Goal: Task Accomplishment & Management: Use online tool/utility

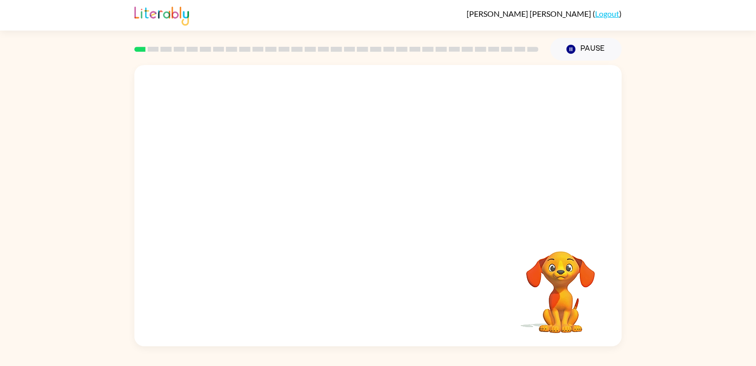
click at [562, 295] on video "Your browser must support playing .mp4 files to use Literably. Please try using…" at bounding box center [560, 285] width 98 height 98
click at [412, 153] on video "Your browser must support playing .mp4 files to use Literably. Please try using…" at bounding box center [377, 147] width 487 height 165
click at [564, 267] on video "Your browser must support playing .mp4 files to use Literably. Please try using…" at bounding box center [560, 285] width 98 height 98
click at [562, 308] on video "Your browser must support playing .mp4 files to use Literably. Please try using…" at bounding box center [560, 285] width 98 height 98
click at [384, 204] on icon "button" at bounding box center [377, 210] width 17 height 17
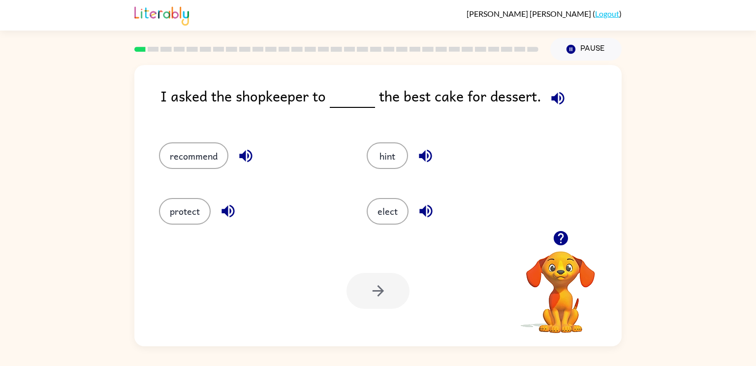
click at [557, 235] on icon "button" at bounding box center [560, 238] width 14 height 14
click at [184, 173] on div "recommend" at bounding box center [244, 150] width 208 height 55
click at [184, 161] on button "recommend" at bounding box center [193, 155] width 69 height 27
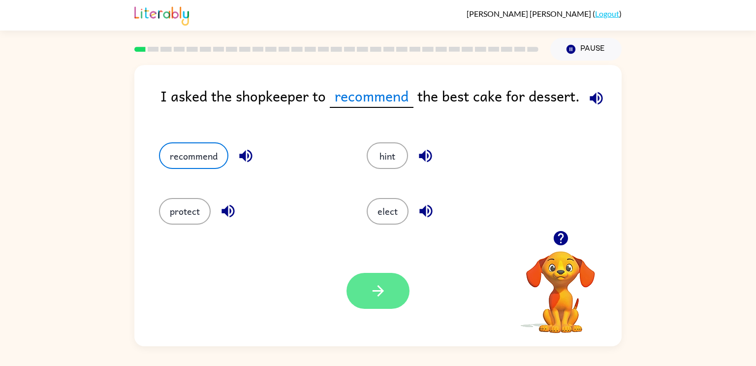
click at [391, 285] on button "button" at bounding box center [377, 291] width 63 height 36
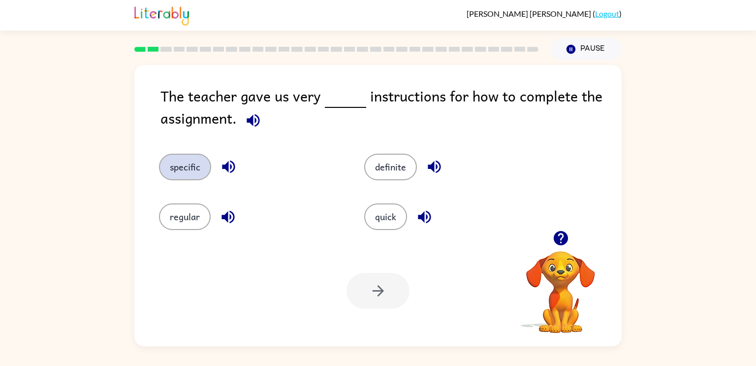
click at [190, 163] on button "specific" at bounding box center [185, 166] width 52 height 27
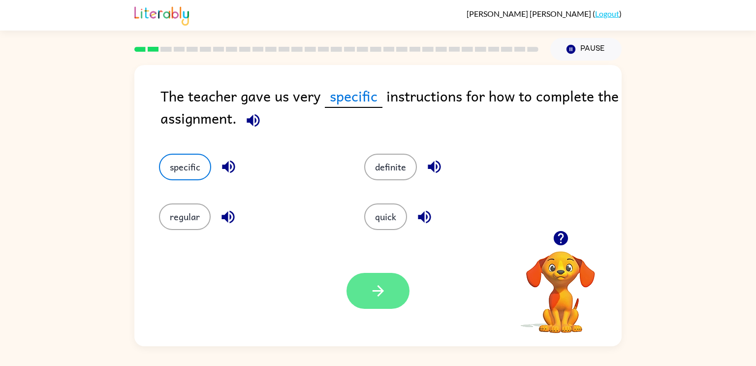
click at [363, 291] on button "button" at bounding box center [377, 291] width 63 height 36
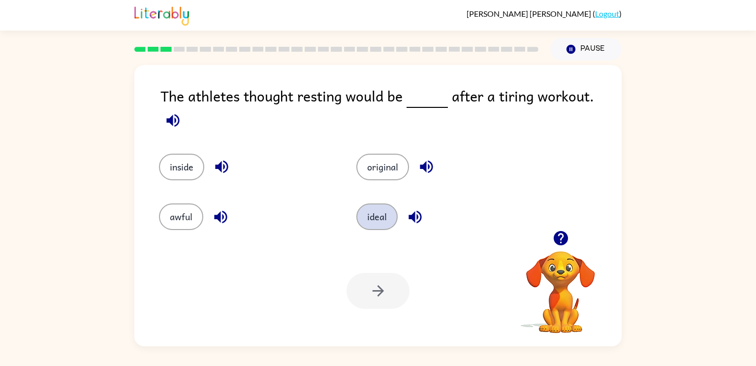
click at [370, 208] on button "ideal" at bounding box center [376, 216] width 41 height 27
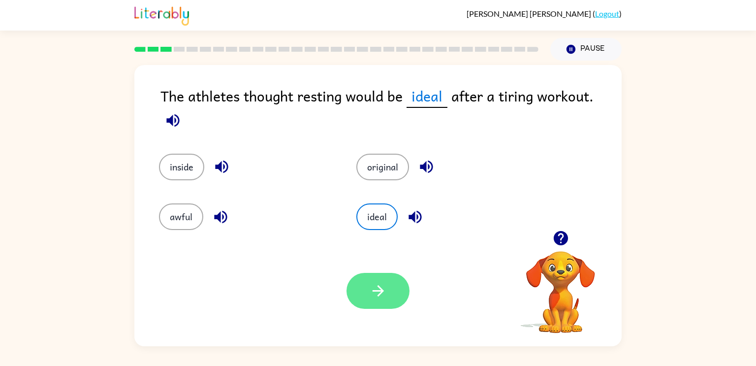
click at [386, 285] on icon "button" at bounding box center [377, 290] width 17 height 17
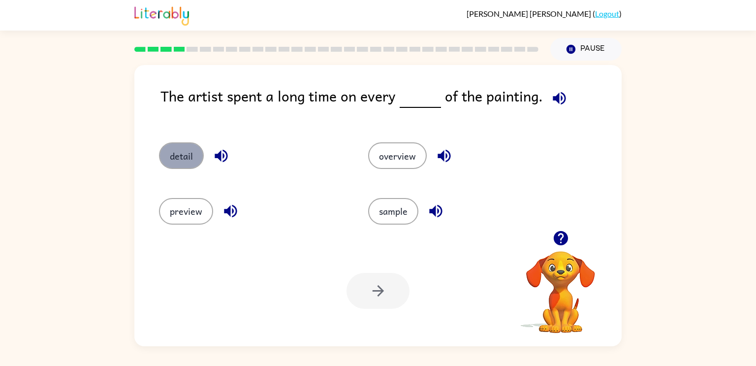
click at [184, 148] on button "detail" at bounding box center [181, 155] width 45 height 27
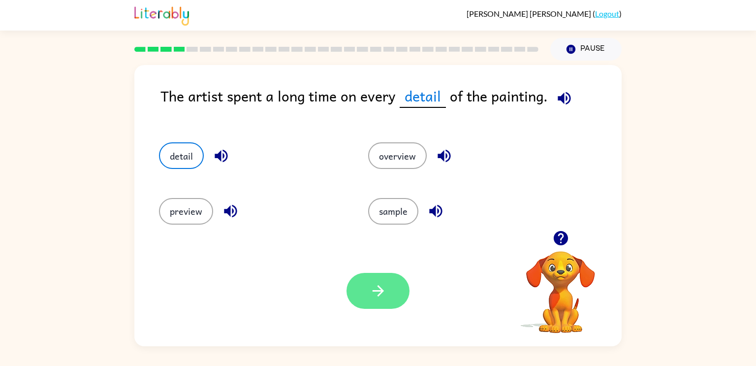
click at [375, 280] on button "button" at bounding box center [377, 291] width 63 height 36
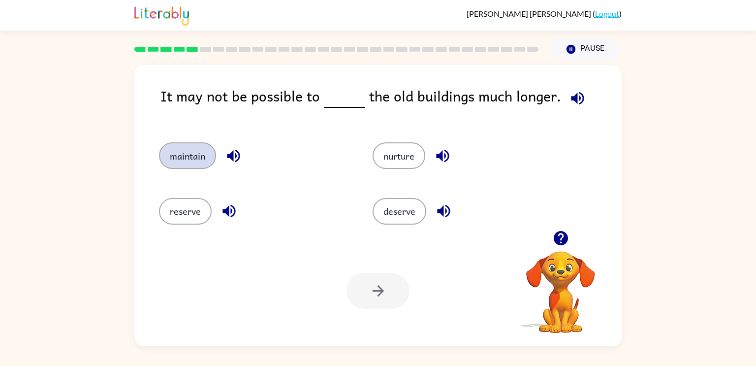
click at [189, 159] on button "maintain" at bounding box center [187, 155] width 57 height 27
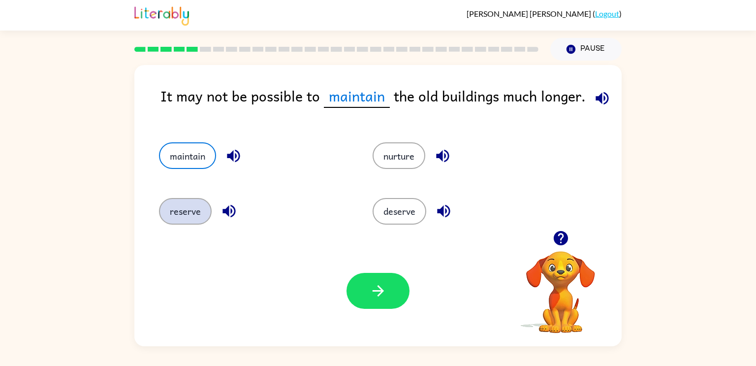
click at [183, 220] on button "reserve" at bounding box center [185, 211] width 53 height 27
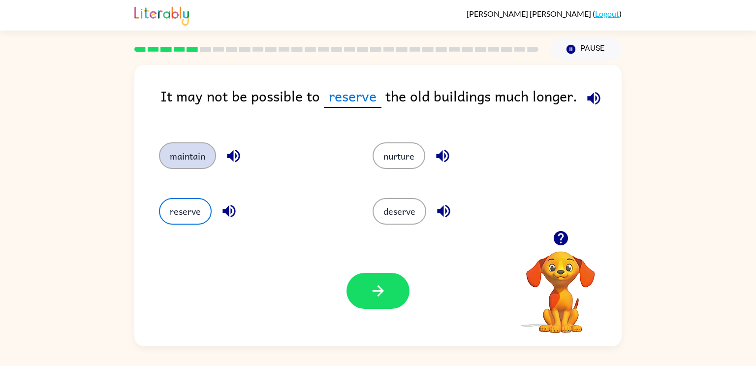
click at [191, 152] on button "maintain" at bounding box center [187, 155] width 57 height 27
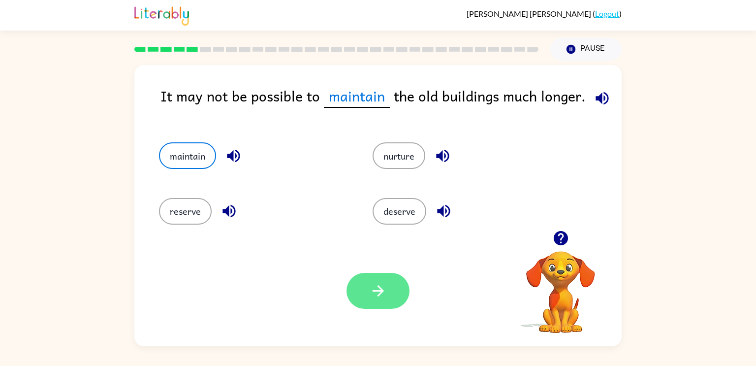
click at [384, 287] on icon "button" at bounding box center [377, 290] width 17 height 17
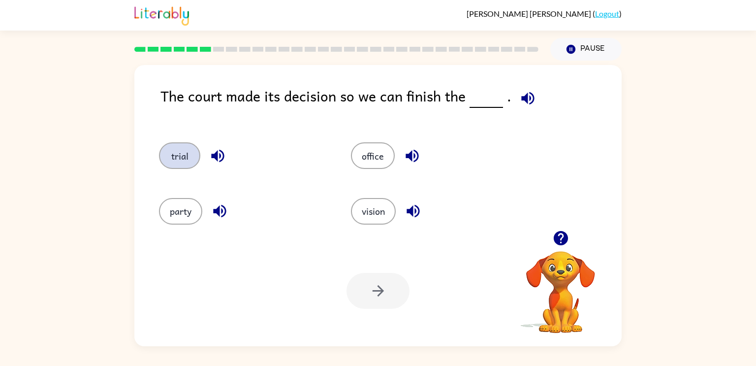
click at [173, 151] on button "trial" at bounding box center [179, 155] width 41 height 27
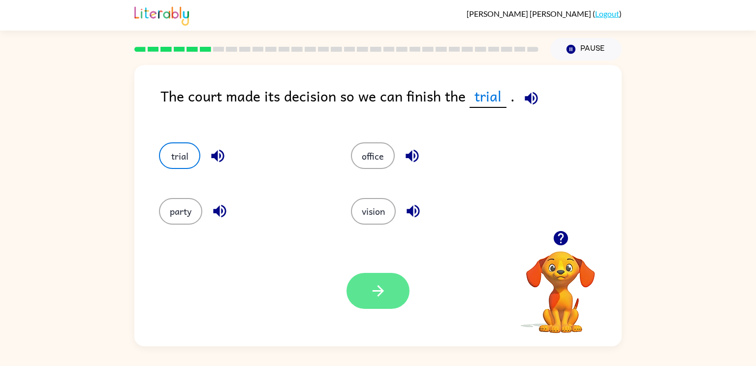
click at [370, 287] on icon "button" at bounding box center [377, 290] width 17 height 17
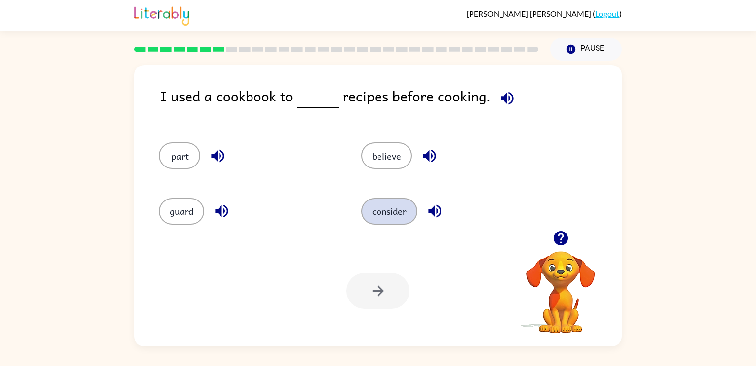
click at [394, 211] on button "consider" at bounding box center [389, 211] width 56 height 27
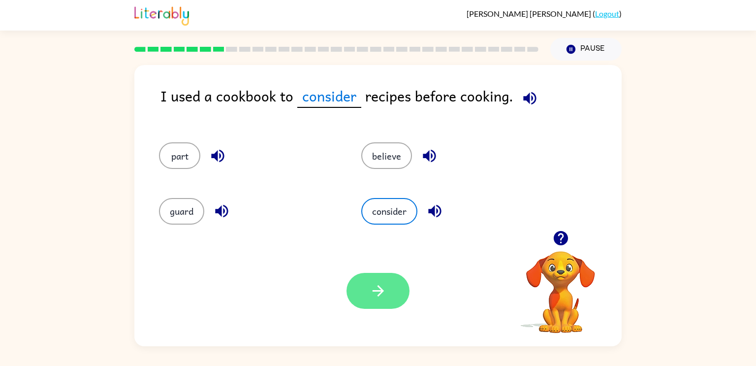
click at [388, 289] on button "button" at bounding box center [377, 291] width 63 height 36
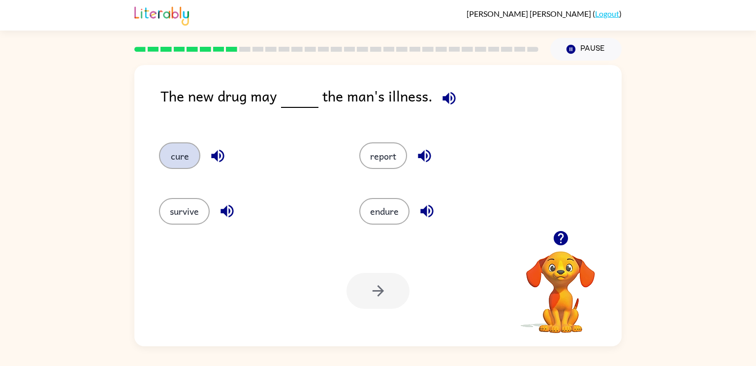
click at [182, 149] on button "cure" at bounding box center [179, 155] width 41 height 27
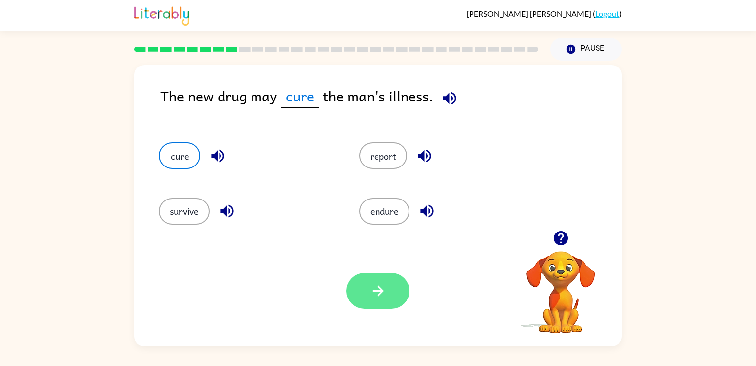
click at [374, 282] on icon "button" at bounding box center [377, 290] width 17 height 17
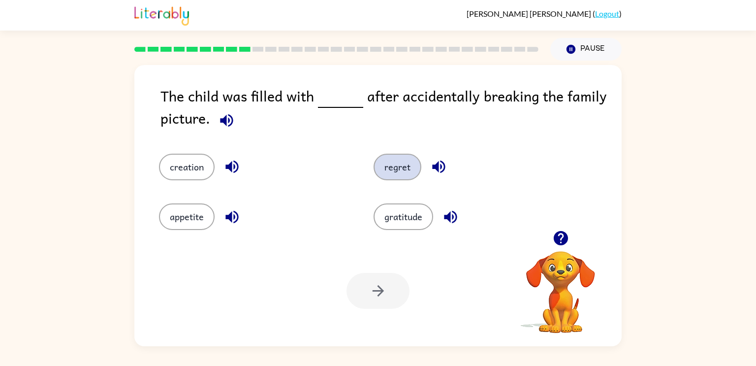
click at [387, 161] on button "regret" at bounding box center [397, 166] width 48 height 27
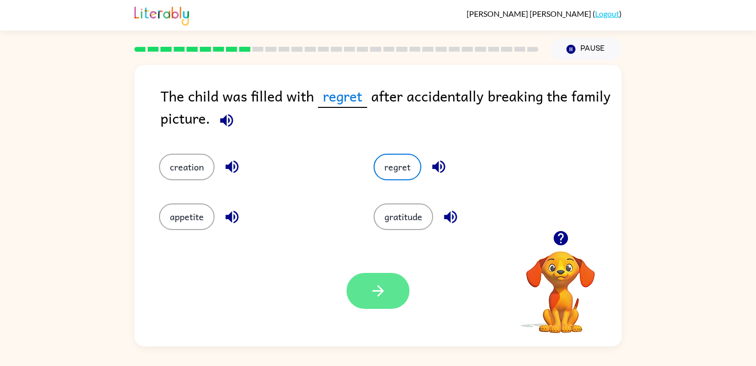
click at [383, 301] on button "button" at bounding box center [377, 291] width 63 height 36
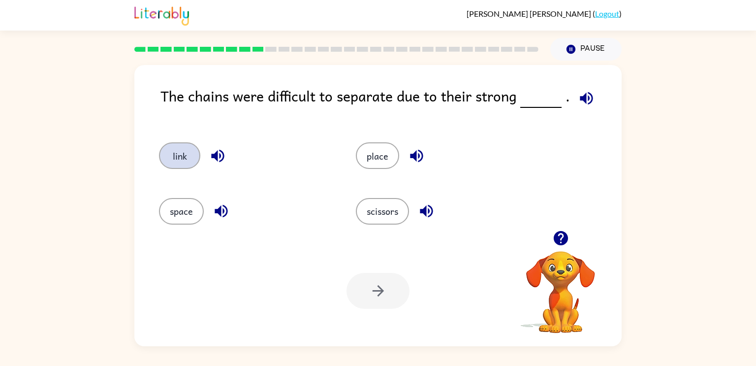
click at [186, 157] on button "link" at bounding box center [179, 155] width 41 height 27
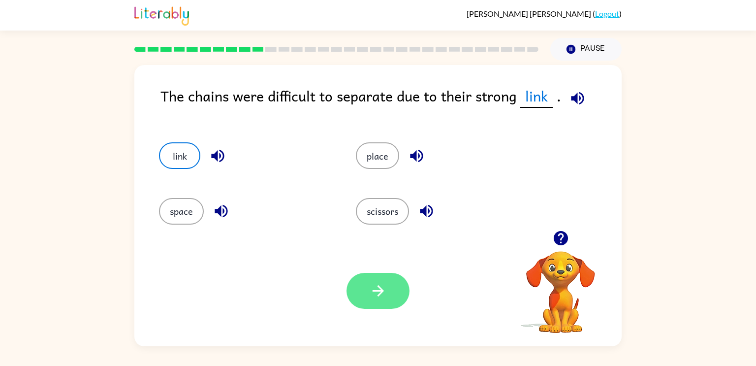
click at [388, 297] on button "button" at bounding box center [377, 291] width 63 height 36
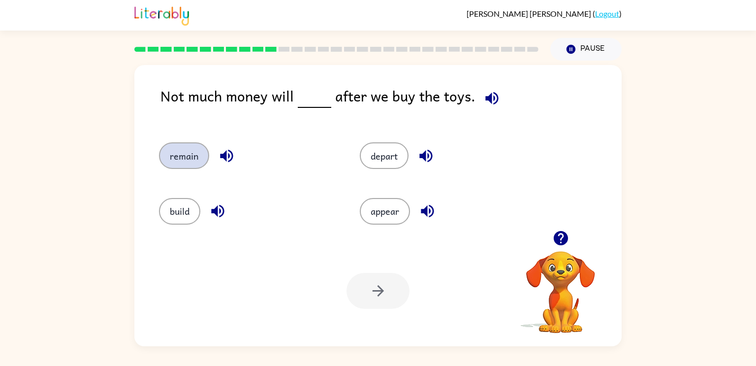
click at [189, 160] on button "remain" at bounding box center [184, 155] width 50 height 27
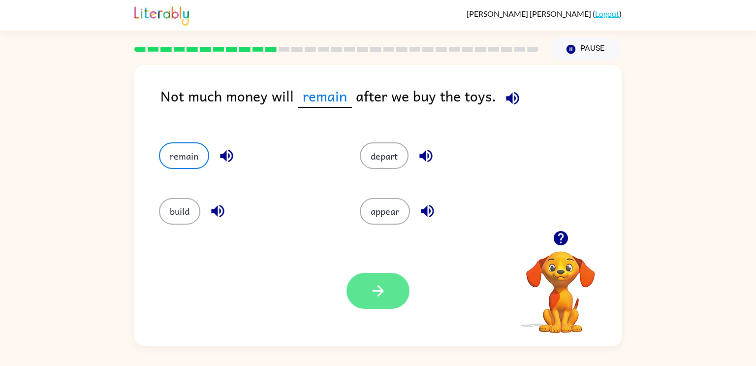
click at [376, 287] on icon "button" at bounding box center [377, 290] width 17 height 17
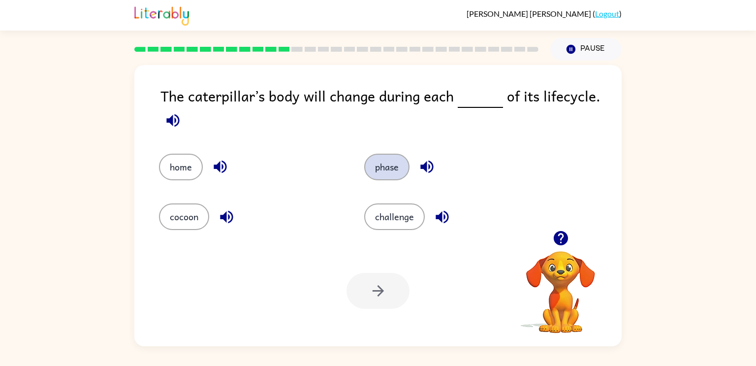
click at [377, 165] on button "phase" at bounding box center [386, 166] width 45 height 27
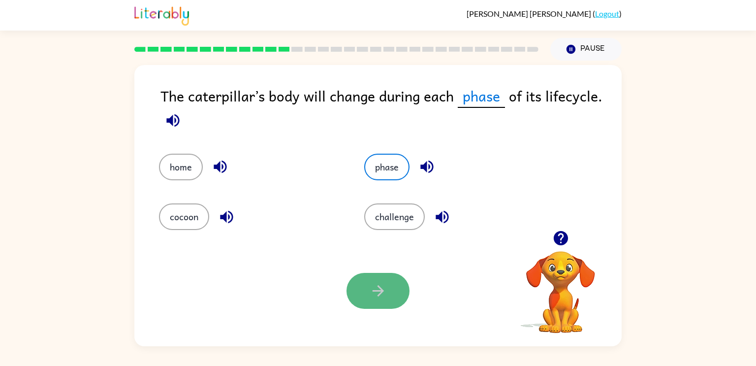
click at [395, 279] on button "button" at bounding box center [377, 291] width 63 height 36
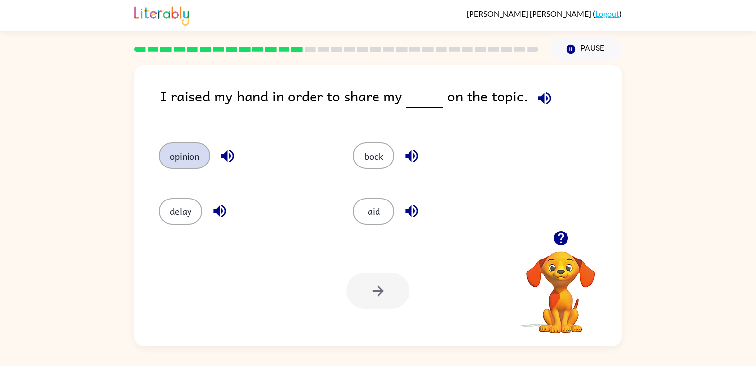
click at [176, 154] on button "opinion" at bounding box center [184, 155] width 51 height 27
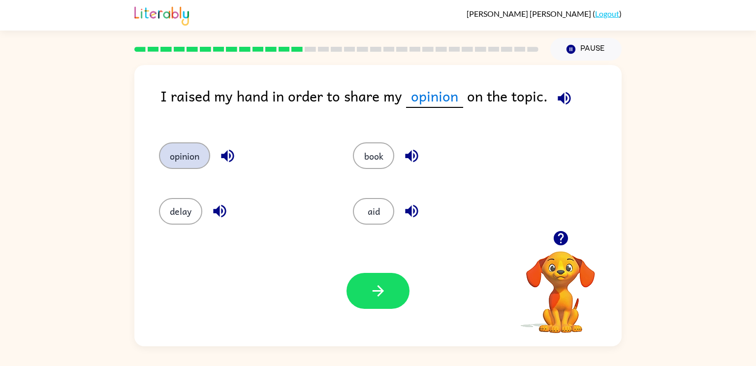
click at [176, 154] on button "opinion" at bounding box center [184, 155] width 51 height 27
click at [391, 296] on button "button" at bounding box center [377, 291] width 63 height 36
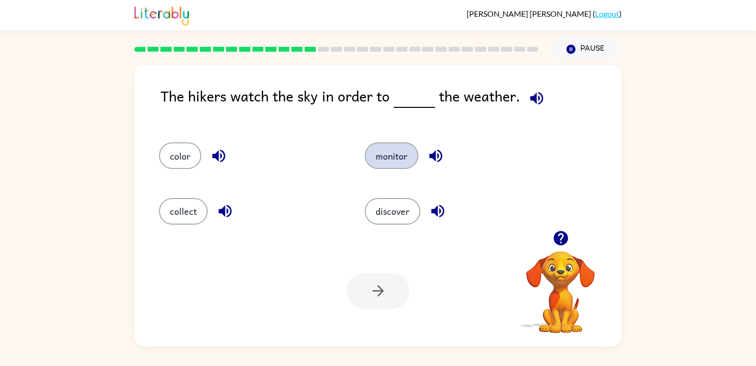
click at [402, 151] on button "monitor" at bounding box center [392, 155] width 54 height 27
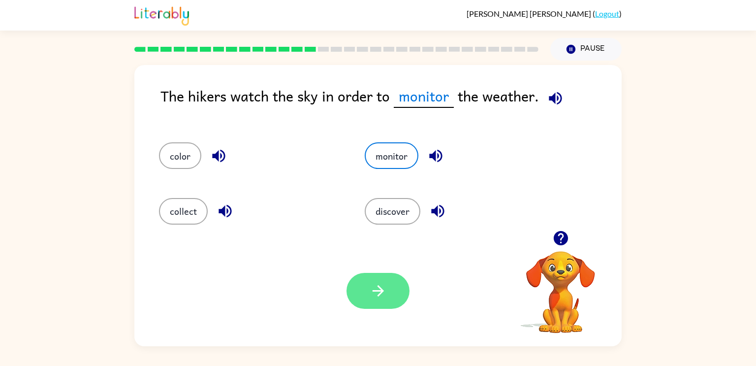
click at [384, 288] on icon "button" at bounding box center [377, 290] width 17 height 17
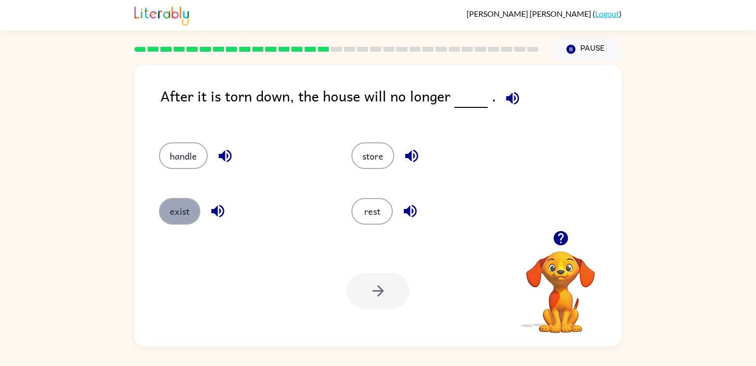
click at [176, 208] on button "exist" at bounding box center [179, 211] width 41 height 27
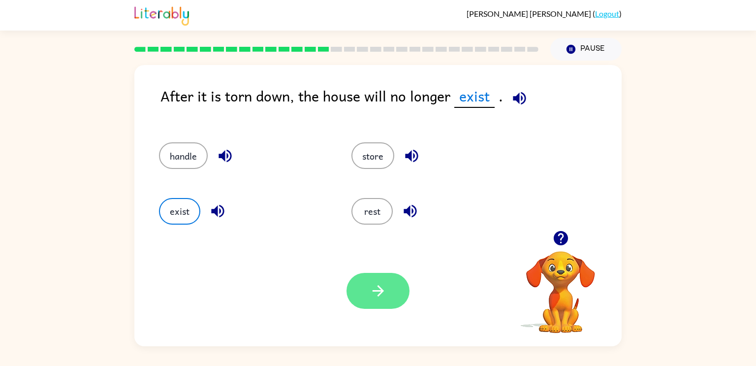
click at [378, 289] on icon "button" at bounding box center [377, 290] width 17 height 17
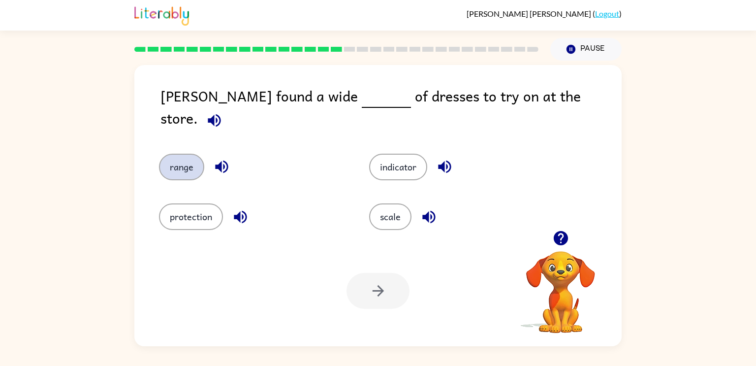
click at [187, 164] on button "range" at bounding box center [181, 166] width 45 height 27
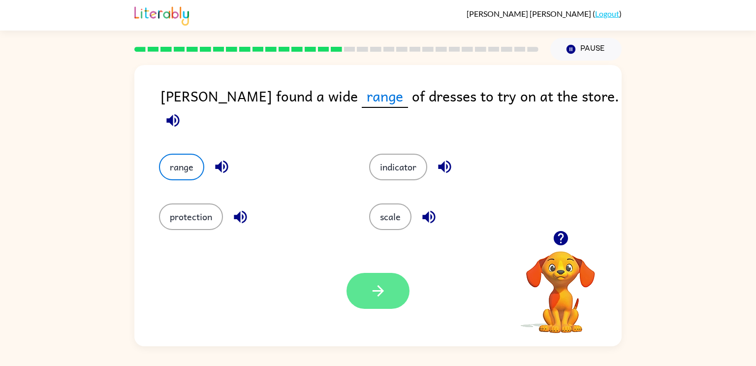
click at [377, 286] on icon "button" at bounding box center [377, 290] width 11 height 11
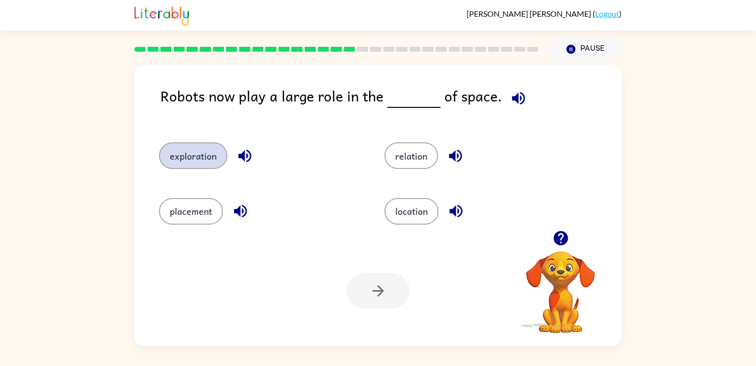
click at [213, 161] on button "exploration" at bounding box center [193, 155] width 68 height 27
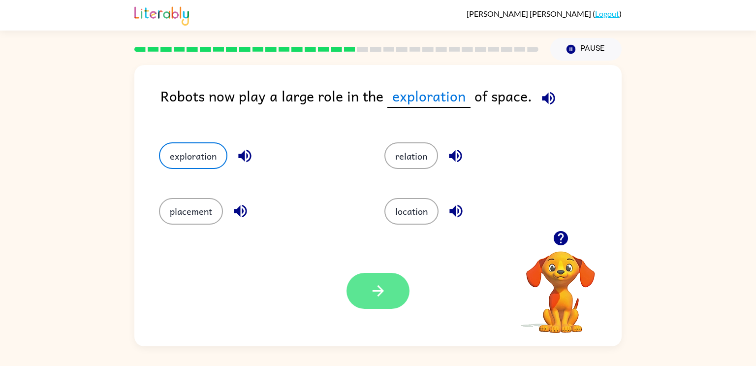
click at [394, 282] on button "button" at bounding box center [377, 291] width 63 height 36
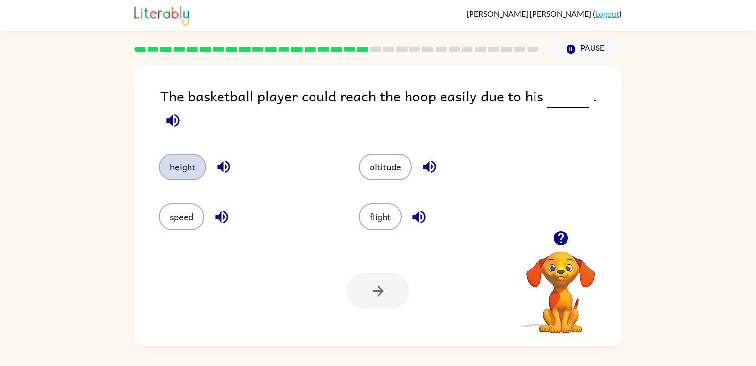
click at [173, 169] on button "height" at bounding box center [182, 166] width 47 height 27
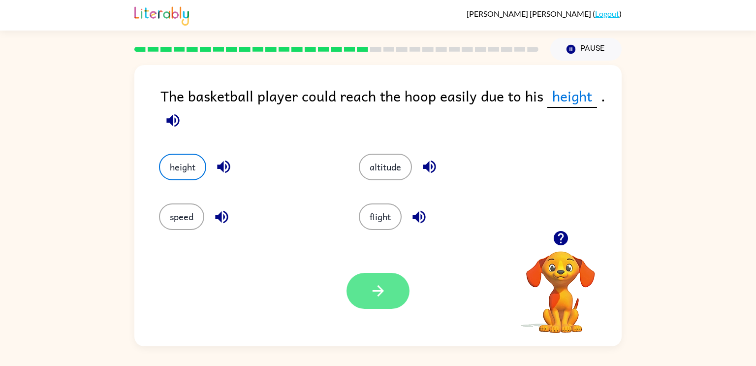
click at [370, 295] on icon "button" at bounding box center [377, 290] width 17 height 17
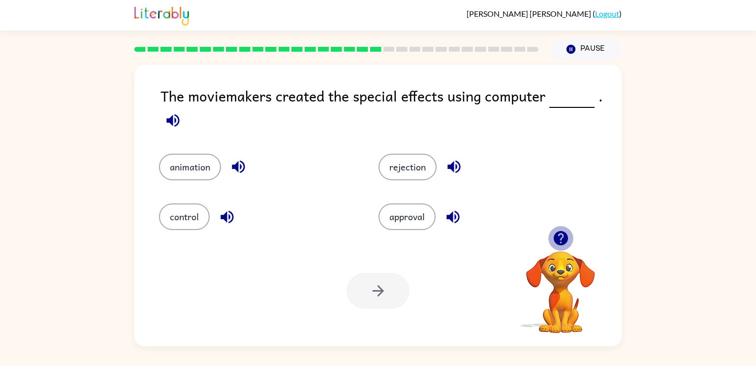
click at [556, 240] on icon "button" at bounding box center [560, 238] width 14 height 14
click at [556, 239] on icon "button" at bounding box center [560, 238] width 14 height 14
click at [557, 239] on icon "button" at bounding box center [560, 238] width 14 height 14
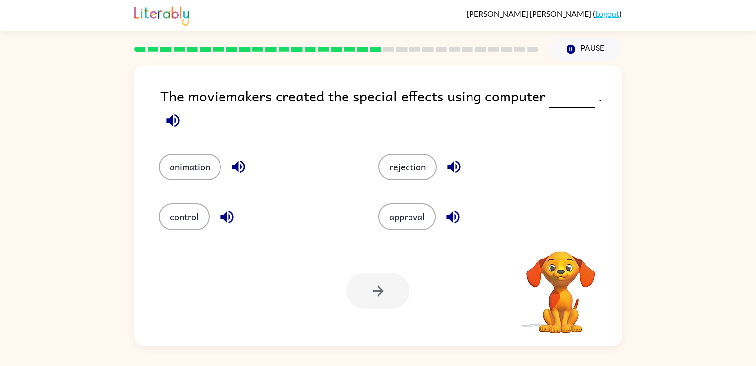
click at [557, 239] on video "Your browser must support playing .mp4 files to use Literably. Please try using…" at bounding box center [560, 285] width 98 height 98
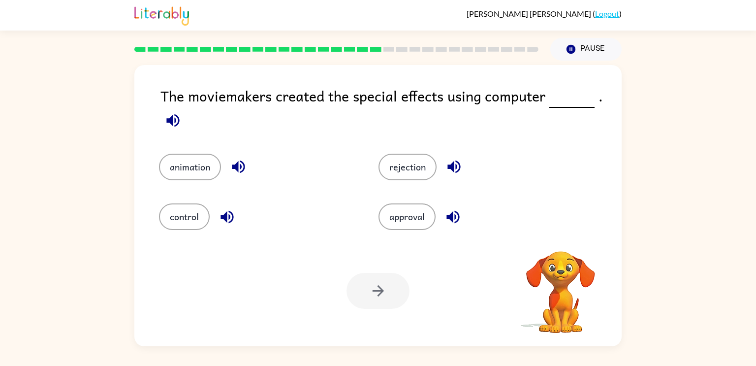
click at [557, 239] on video "Your browser must support playing .mp4 files to use Literably. Please try using…" at bounding box center [560, 285] width 98 height 98
click at [557, 240] on icon "button" at bounding box center [560, 238] width 14 height 14
click at [561, 285] on video "Your browser must support playing .mp4 files to use Literably. Please try using…" at bounding box center [560, 285] width 98 height 98
click at [560, 250] on button "button" at bounding box center [560, 237] width 25 height 25
click at [560, 250] on video "Your browser must support playing .mp4 files to use Literably. Please try using…" at bounding box center [560, 285] width 98 height 98
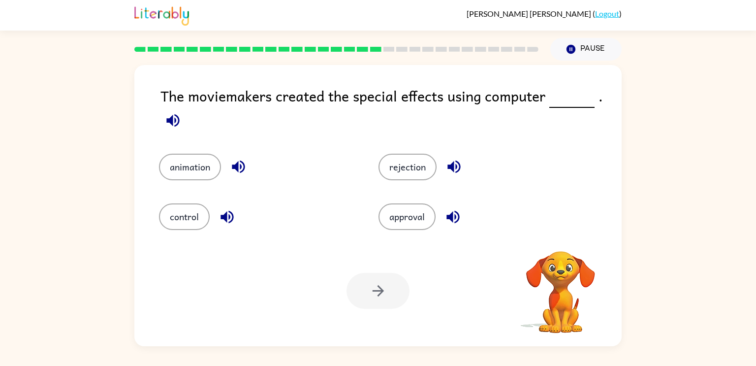
click at [560, 250] on video "Your browser must support playing .mp4 files to use Literably. Please try using…" at bounding box center [560, 285] width 98 height 98
click at [560, 250] on button "button" at bounding box center [560, 237] width 25 height 25
click at [560, 250] on video "Your browser must support playing .mp4 files to use Literably. Please try using…" at bounding box center [560, 285] width 98 height 98
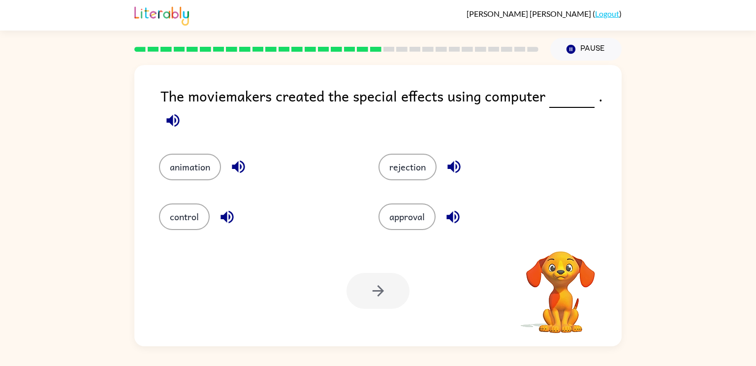
click at [560, 250] on video "Your browser must support playing .mp4 files to use Literably. Please try using…" at bounding box center [560, 285] width 98 height 98
click at [560, 250] on button "button" at bounding box center [560, 237] width 25 height 25
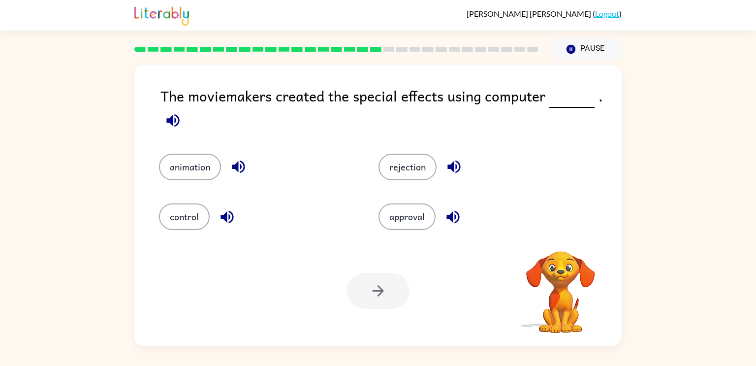
click at [560, 250] on video "Your browser must support playing .mp4 files to use Literably. Please try using…" at bounding box center [560, 285] width 98 height 98
click at [560, 250] on button "button" at bounding box center [560, 237] width 25 height 25
click at [560, 250] on video "Your browser must support playing .mp4 files to use Literably. Please try using…" at bounding box center [560, 285] width 98 height 98
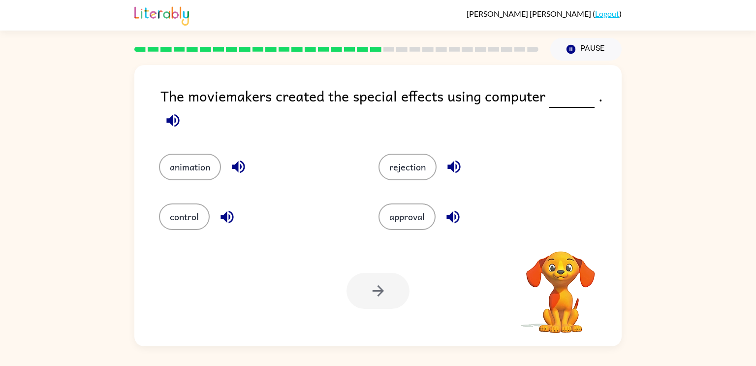
click at [560, 250] on video "Your browser must support playing .mp4 files to use Literably. Please try using…" at bounding box center [560, 285] width 98 height 98
click at [198, 161] on button "animation" at bounding box center [190, 166] width 62 height 27
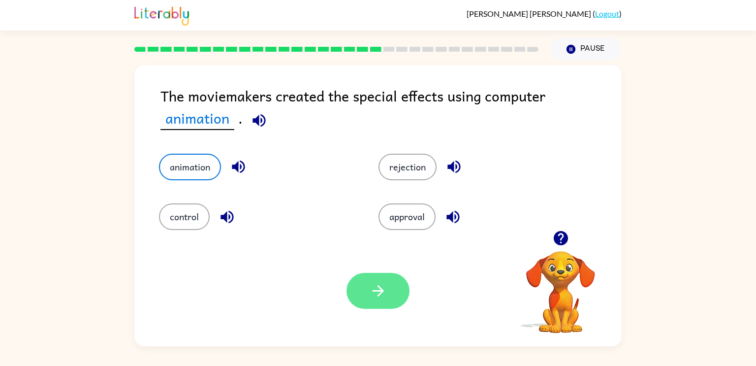
click at [381, 288] on icon "button" at bounding box center [377, 290] width 17 height 17
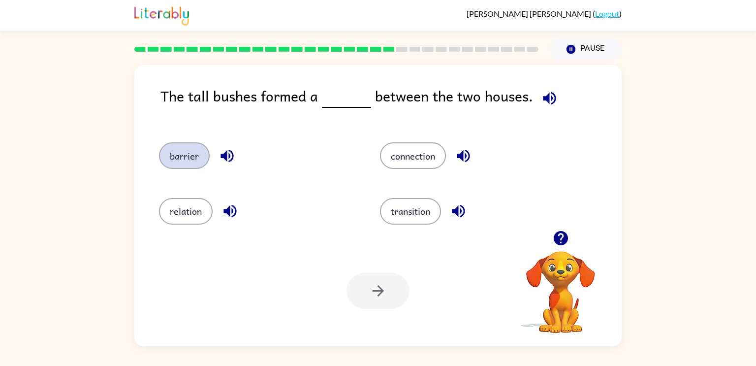
click at [207, 154] on button "barrier" at bounding box center [184, 155] width 51 height 27
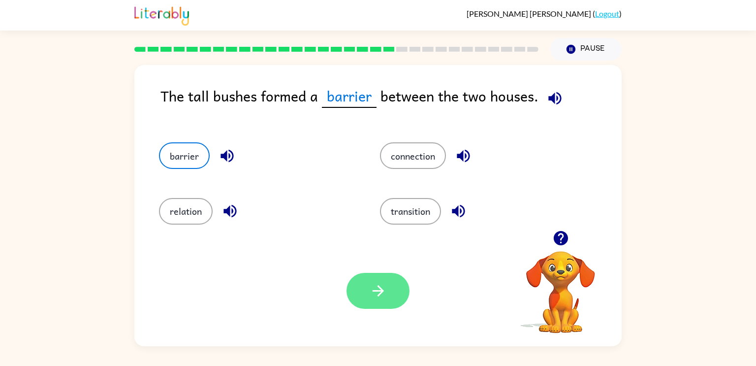
click at [372, 288] on icon "button" at bounding box center [377, 290] width 17 height 17
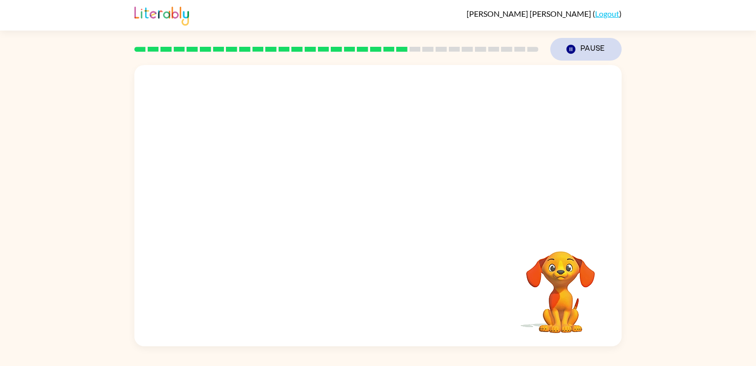
click at [566, 46] on icon "Pause" at bounding box center [570, 49] width 11 height 11
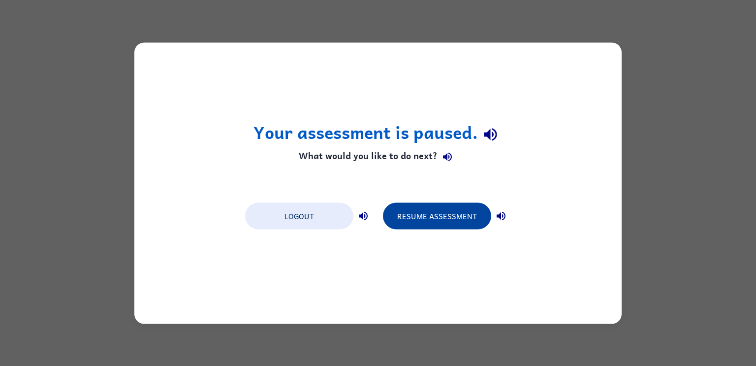
click at [418, 220] on button "Resume Assessment" at bounding box center [437, 215] width 108 height 27
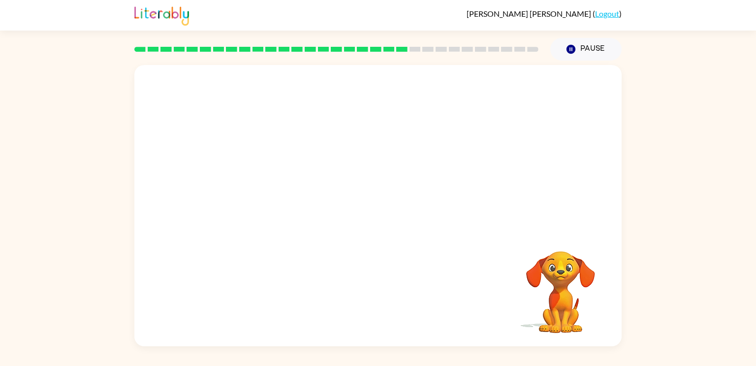
click at [562, 255] on video "Your browser must support playing .mp4 files to use Literably. Please try using…" at bounding box center [560, 285] width 98 height 98
click at [296, 196] on video "Your browser must support playing .mp4 files to use Literably. Please try using…" at bounding box center [377, 147] width 487 height 165
click at [381, 209] on div at bounding box center [377, 210] width 63 height 36
click at [381, 209] on icon "button" at bounding box center [377, 210] width 11 height 11
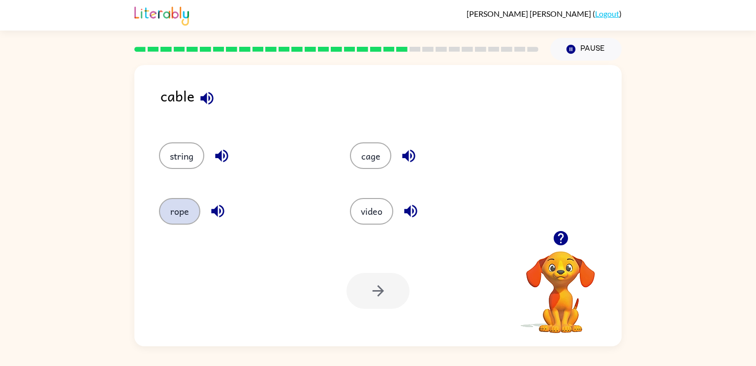
click at [187, 199] on button "rope" at bounding box center [179, 211] width 41 height 27
click at [381, 276] on button "button" at bounding box center [377, 291] width 63 height 36
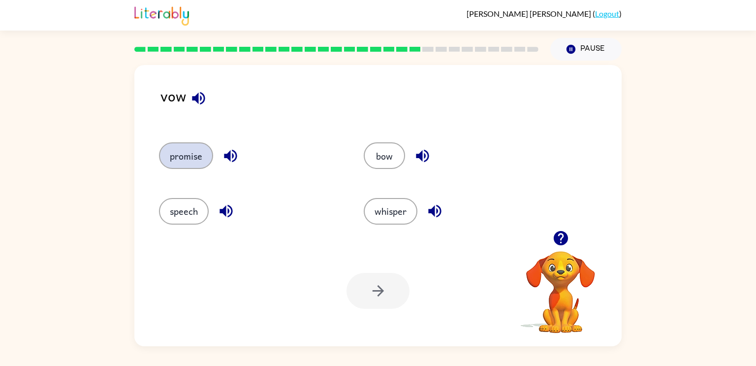
click at [201, 148] on button "promise" at bounding box center [186, 155] width 54 height 27
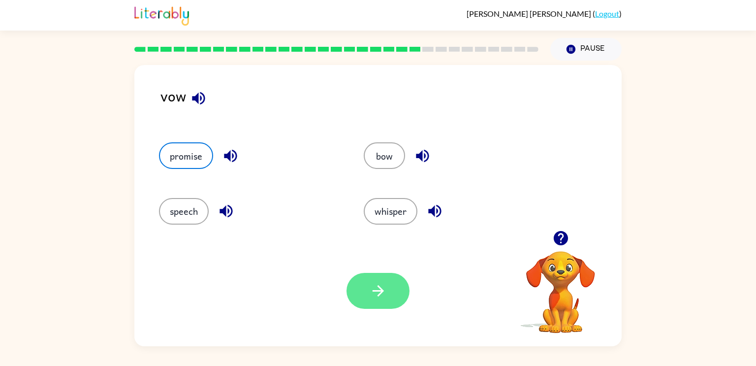
click at [388, 280] on button "button" at bounding box center [377, 291] width 63 height 36
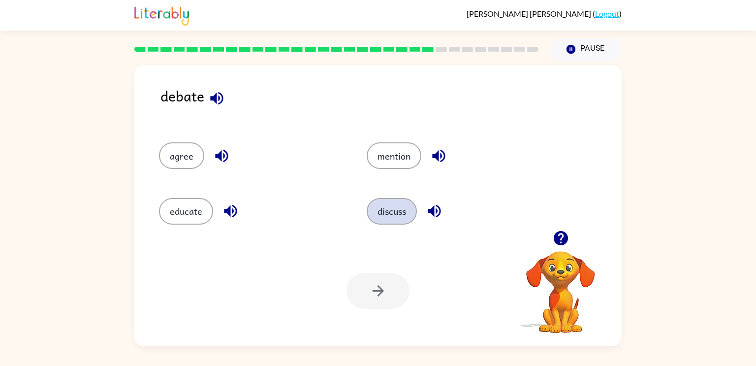
click at [385, 204] on button "discuss" at bounding box center [391, 211] width 50 height 27
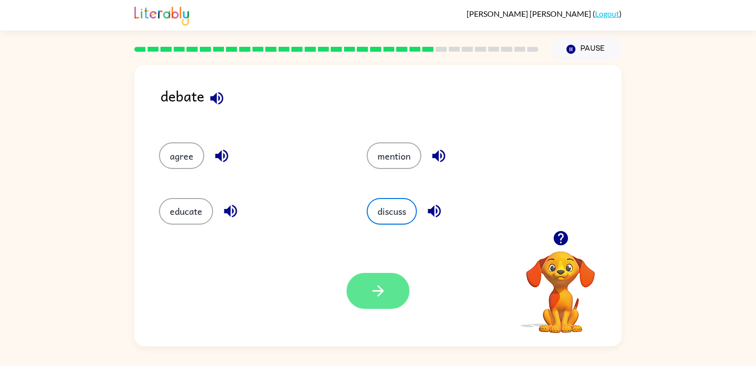
click at [395, 291] on button "button" at bounding box center [377, 291] width 63 height 36
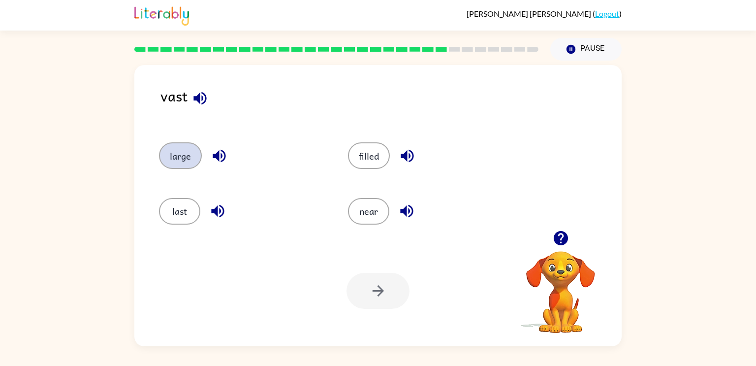
click at [195, 156] on button "large" at bounding box center [180, 155] width 43 height 27
click at [382, 294] on icon "button" at bounding box center [377, 290] width 17 height 17
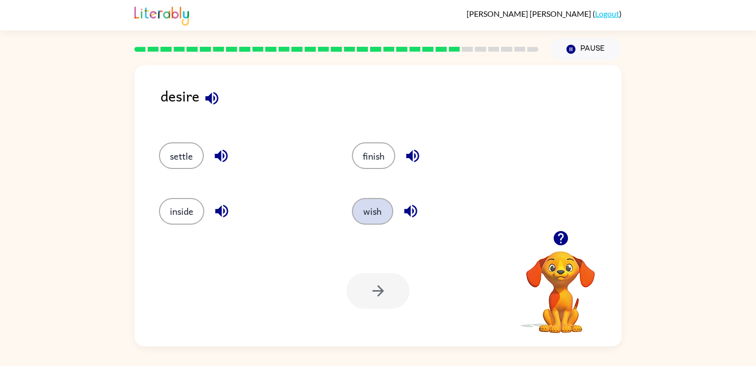
click at [359, 210] on button "wish" at bounding box center [372, 211] width 41 height 27
click at [375, 272] on div "Your browser must support playing .mp4 files to use Literably. Please try using…" at bounding box center [377, 290] width 487 height 111
click at [392, 295] on button "button" at bounding box center [377, 291] width 63 height 36
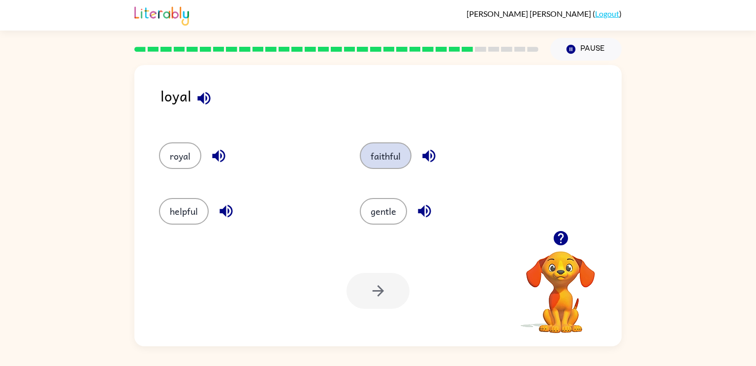
click at [384, 148] on button "faithful" at bounding box center [386, 155] width 52 height 27
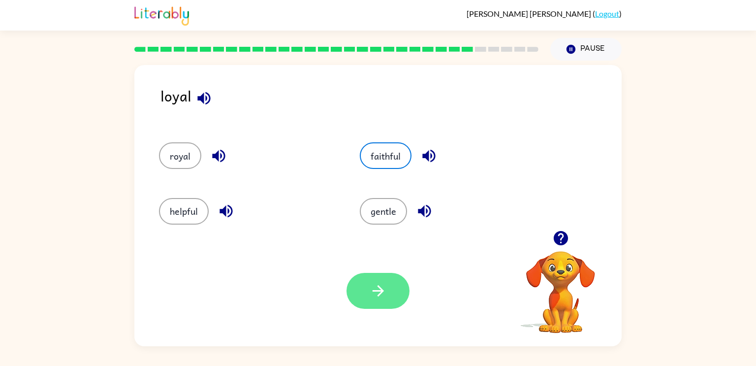
click at [366, 287] on button "button" at bounding box center [377, 291] width 63 height 36
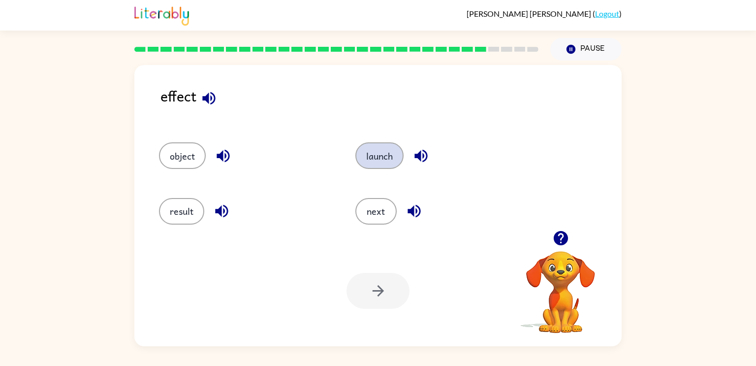
click at [369, 158] on button "launch" at bounding box center [379, 155] width 48 height 27
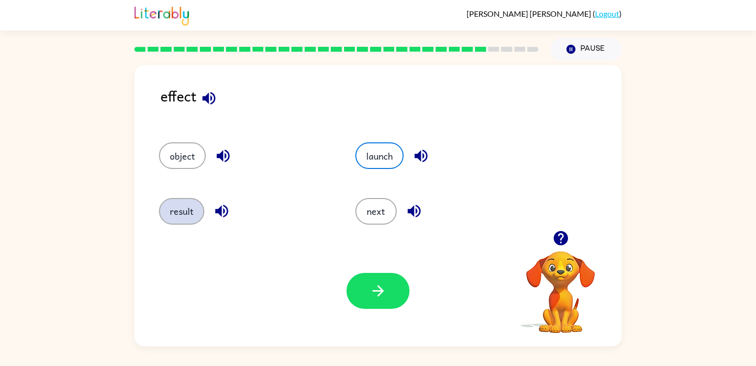
click at [184, 204] on button "result" at bounding box center [181, 211] width 45 height 27
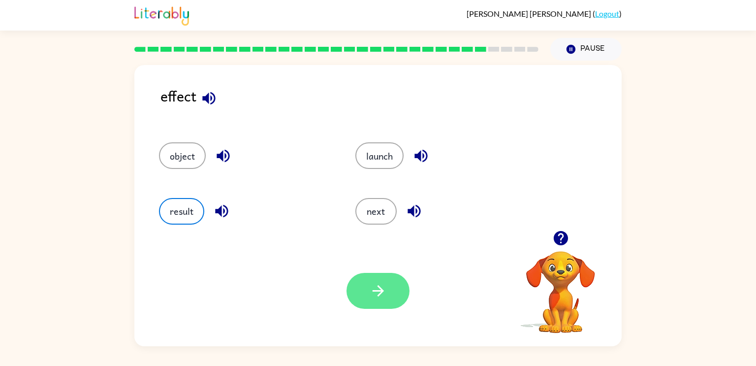
click at [373, 301] on button "button" at bounding box center [377, 291] width 63 height 36
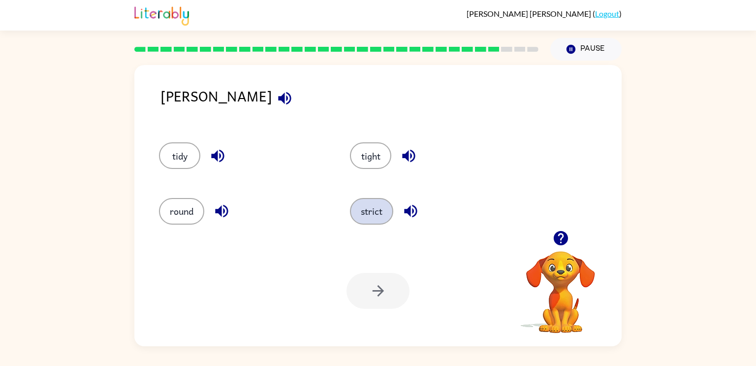
click at [377, 203] on button "strict" at bounding box center [371, 211] width 43 height 27
click at [377, 284] on icon "button" at bounding box center [377, 290] width 17 height 17
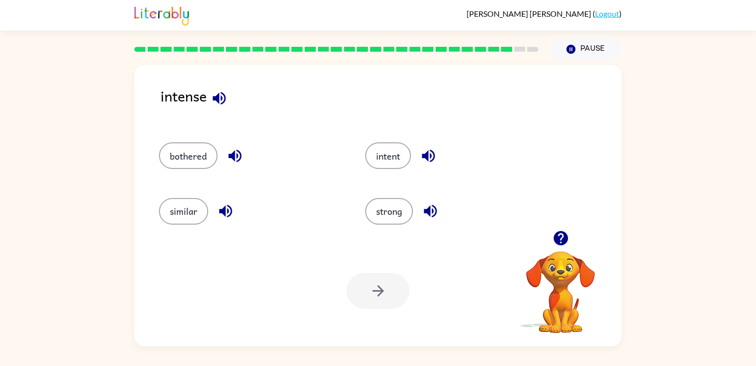
click at [287, 212] on div "similar" at bounding box center [250, 211] width 183 height 27
click at [378, 206] on button "strong" at bounding box center [389, 211] width 48 height 27
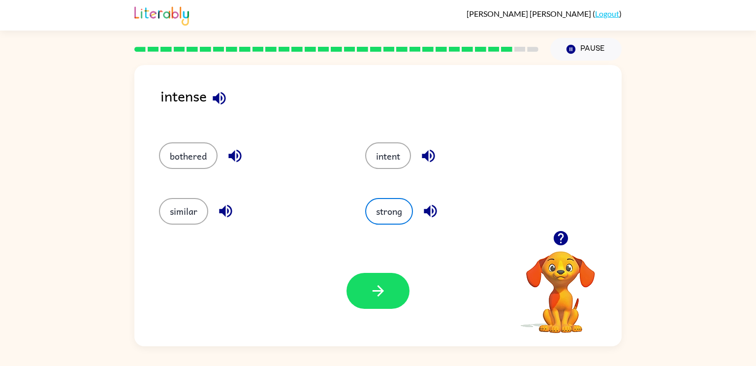
click at [374, 268] on div "Your browser must support playing .mp4 files to use Literably. Please try using…" at bounding box center [377, 290] width 487 height 111
click at [365, 300] on button "button" at bounding box center [377, 291] width 63 height 36
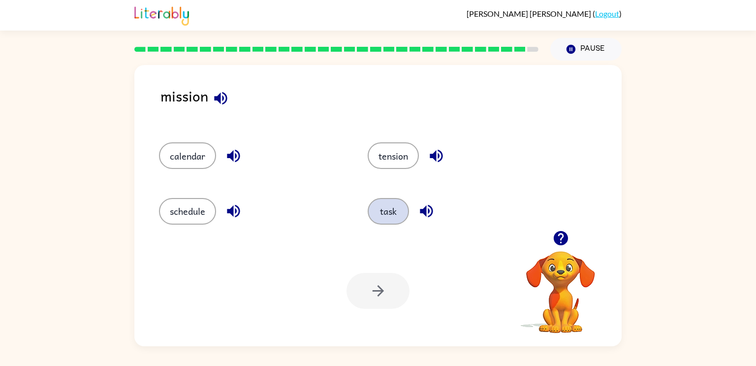
click at [382, 209] on button "task" at bounding box center [387, 211] width 41 height 27
click at [376, 273] on button "button" at bounding box center [377, 291] width 63 height 36
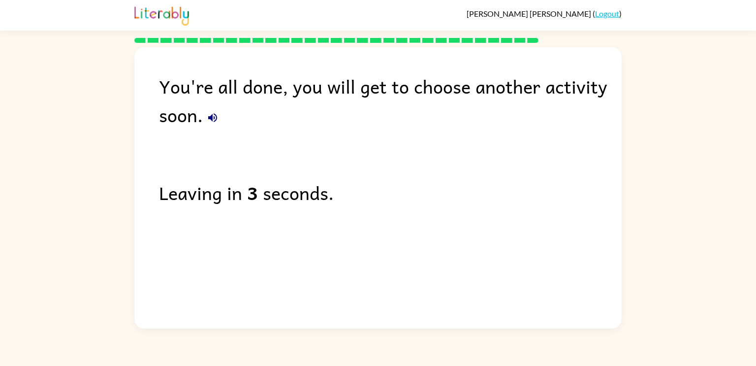
click at [211, 118] on icon "button" at bounding box center [212, 117] width 9 height 9
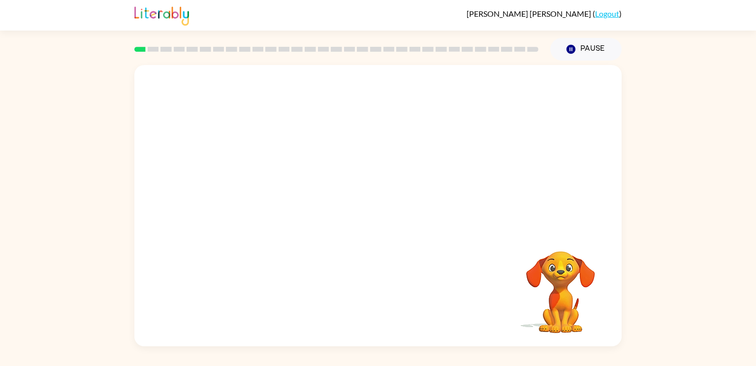
click at [475, 215] on div at bounding box center [377, 147] width 487 height 165
click at [580, 57] on button "Pause Pause" at bounding box center [585, 49] width 71 height 23
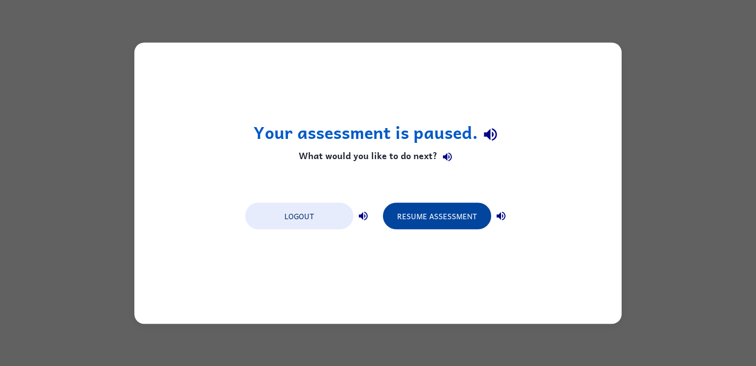
click at [475, 208] on button "Resume Assessment" at bounding box center [437, 215] width 108 height 27
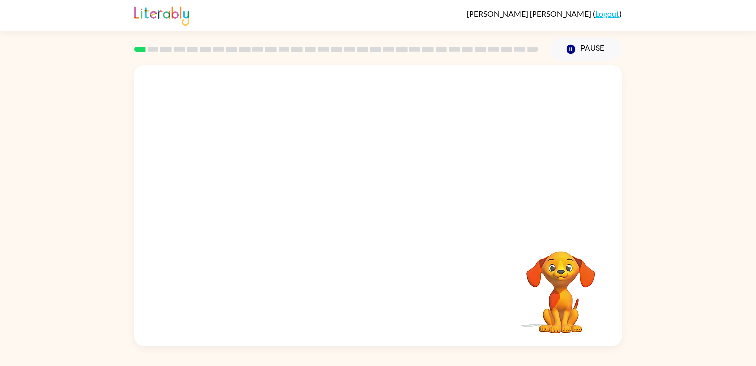
click at [562, 278] on video "Your browser must support playing .mp4 files to use Literably. Please try using…" at bounding box center [560, 285] width 98 height 98
click at [558, 272] on video "Your browser must support playing .mp4 files to use Literably. Please try using…" at bounding box center [560, 285] width 98 height 98
click at [281, 151] on video "Your browser must support playing .mp4 files to use Literably. Please try using…" at bounding box center [377, 147] width 487 height 165
click at [390, 215] on div at bounding box center [377, 210] width 63 height 36
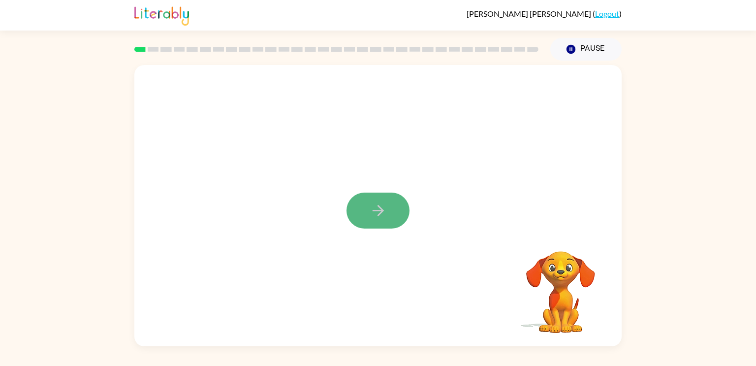
click at [390, 215] on button "button" at bounding box center [377, 210] width 63 height 36
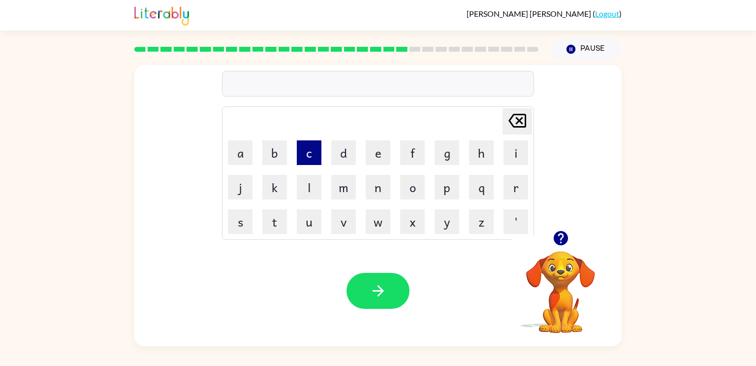
click at [307, 144] on button "c" at bounding box center [309, 152] width 25 height 25
click at [382, 148] on button "e" at bounding box center [378, 152] width 25 height 25
type button "e"
click at [561, 231] on icon "button" at bounding box center [560, 237] width 17 height 17
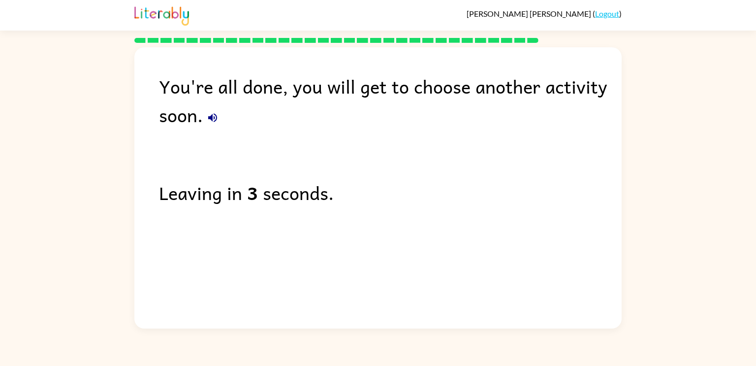
click at [213, 124] on button "button" at bounding box center [213, 118] width 20 height 20
